Goal: Complete application form

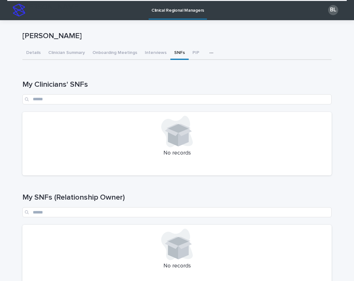
scroll to position [134, 0]
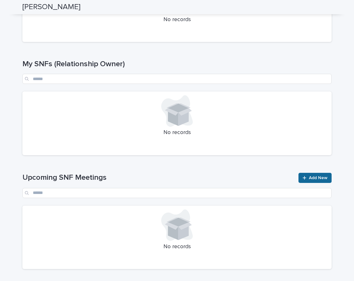
click at [324, 173] on link "Add New" at bounding box center [315, 178] width 33 height 10
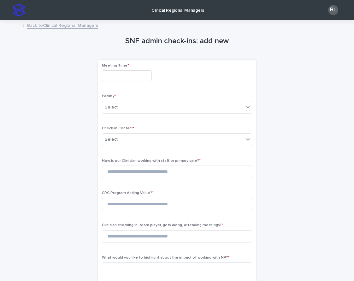
click at [118, 77] on input "text" at bounding box center [127, 75] width 50 height 11
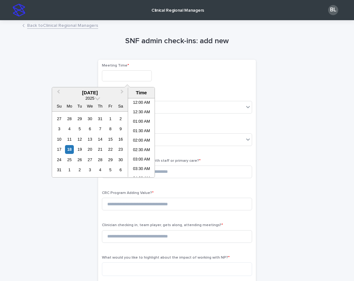
scroll to position [155, 0]
click at [136, 136] on li "10:00 AM" at bounding box center [141, 137] width 27 height 9
type input "**********"
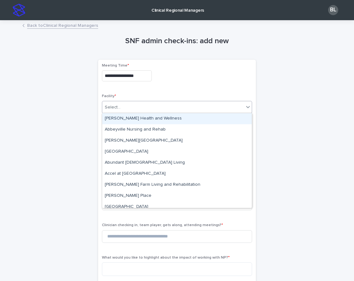
click at [128, 105] on div "Select..." at bounding box center [173, 107] width 142 height 10
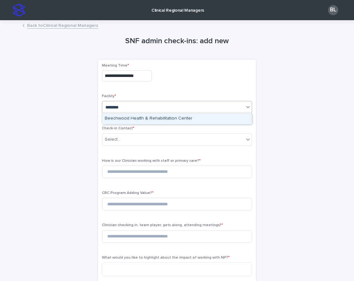
type input "*********"
click at [140, 123] on div "Beechwood Health & Rehabilitation Center" at bounding box center [177, 118] width 150 height 11
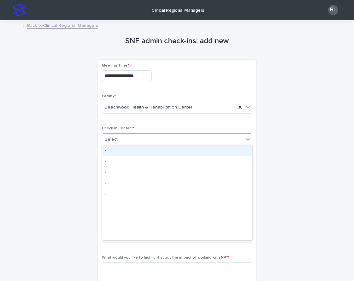
click at [127, 137] on div "Select..." at bounding box center [173, 140] width 142 height 10
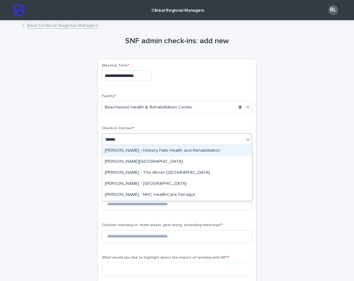
type input "*******"
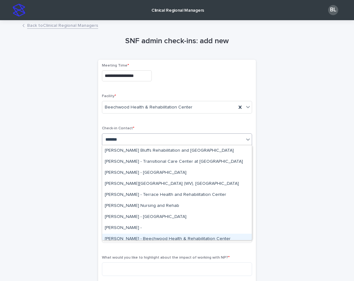
click at [143, 237] on div "[PERSON_NAME] - Beechwood Health & Rehabilitation Center" at bounding box center [177, 239] width 150 height 11
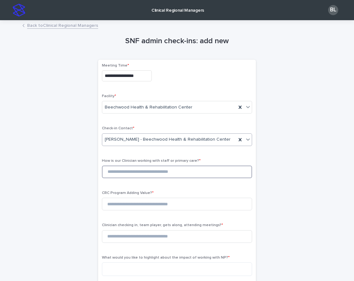
click at [127, 174] on input at bounding box center [177, 172] width 150 height 13
type input "*"
click at [128, 206] on input at bounding box center [177, 204] width 150 height 13
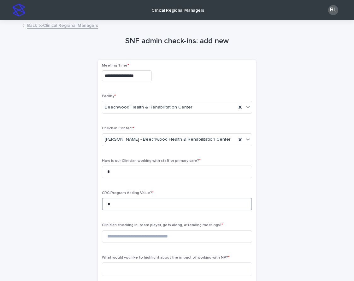
scroll to position [11, 0]
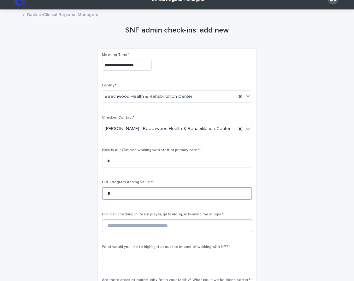
type input "*"
click at [125, 220] on input at bounding box center [177, 226] width 150 height 13
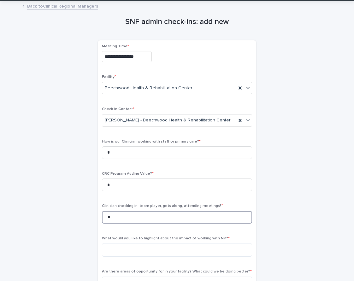
scroll to position [44, 0]
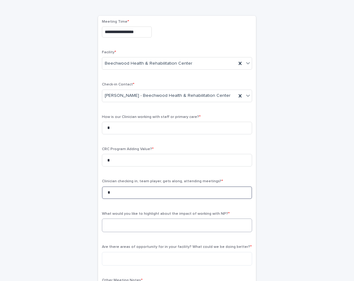
type input "*"
click at [121, 222] on textarea at bounding box center [177, 226] width 150 height 14
type textarea "*"
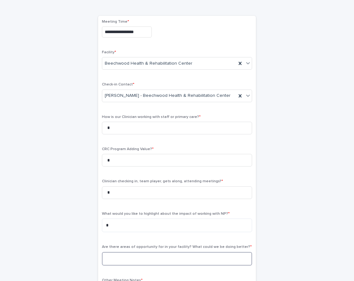
click at [150, 253] on textarea at bounding box center [177, 259] width 150 height 14
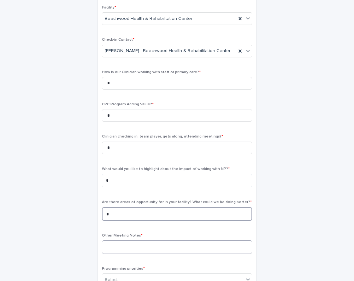
type textarea "*"
click at [137, 244] on textarea at bounding box center [177, 248] width 150 height 14
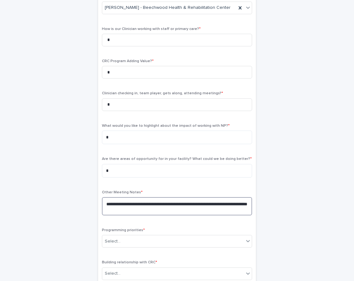
scroll to position [133, 0]
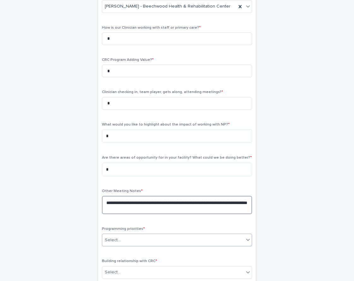
type textarea "**********"
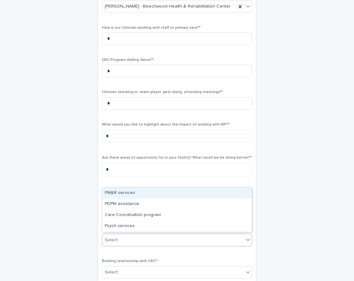
click at [140, 240] on div "Select..." at bounding box center [173, 240] width 142 height 10
click at [125, 190] on div "PM&R services" at bounding box center [177, 193] width 150 height 11
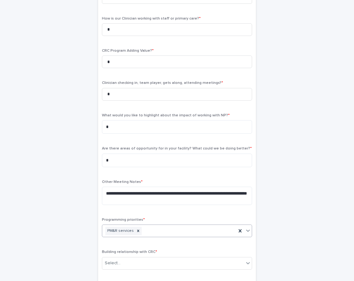
scroll to position [164, 0]
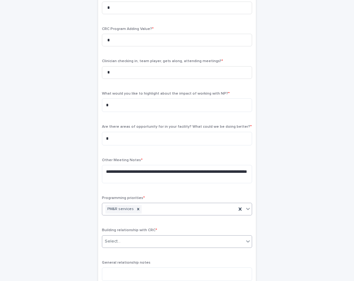
click at [150, 240] on div "Select..." at bounding box center [173, 241] width 142 height 10
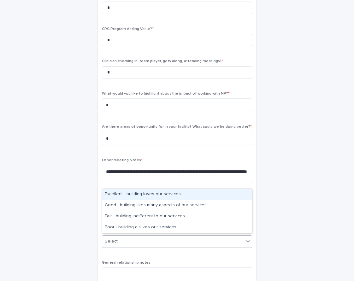
click at [125, 197] on div "Excellent - building loves our services" at bounding box center [177, 194] width 150 height 11
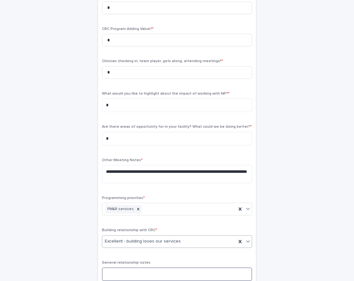
click at [125, 269] on textarea at bounding box center [177, 275] width 150 height 14
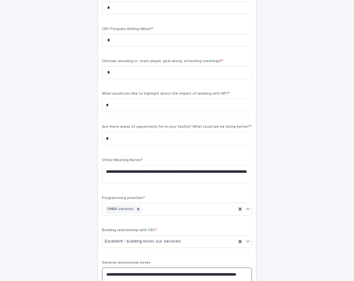
scroll to position [272, 0]
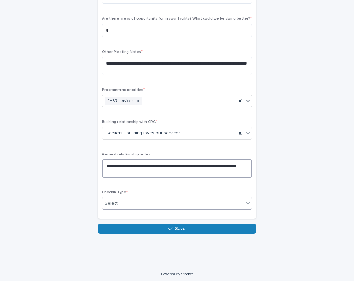
type textarea "**********"
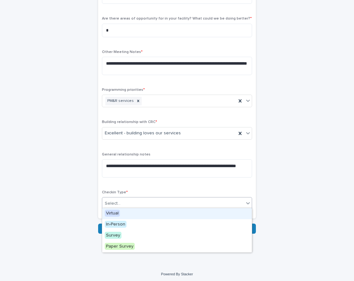
click at [143, 199] on div "Select..." at bounding box center [177, 203] width 150 height 13
click at [116, 217] on span "Virtual" at bounding box center [112, 213] width 15 height 7
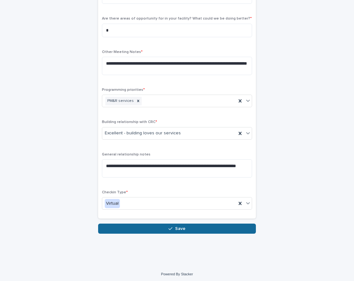
click at [138, 226] on button "Save" at bounding box center [177, 229] width 158 height 10
